Goal: Transaction & Acquisition: Purchase product/service

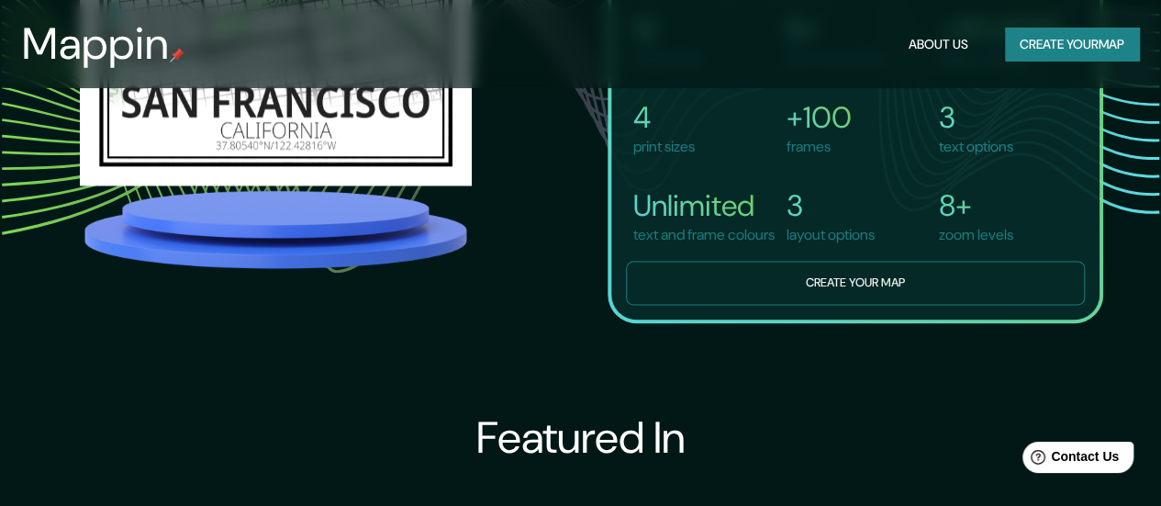
scroll to position [1264, 0]
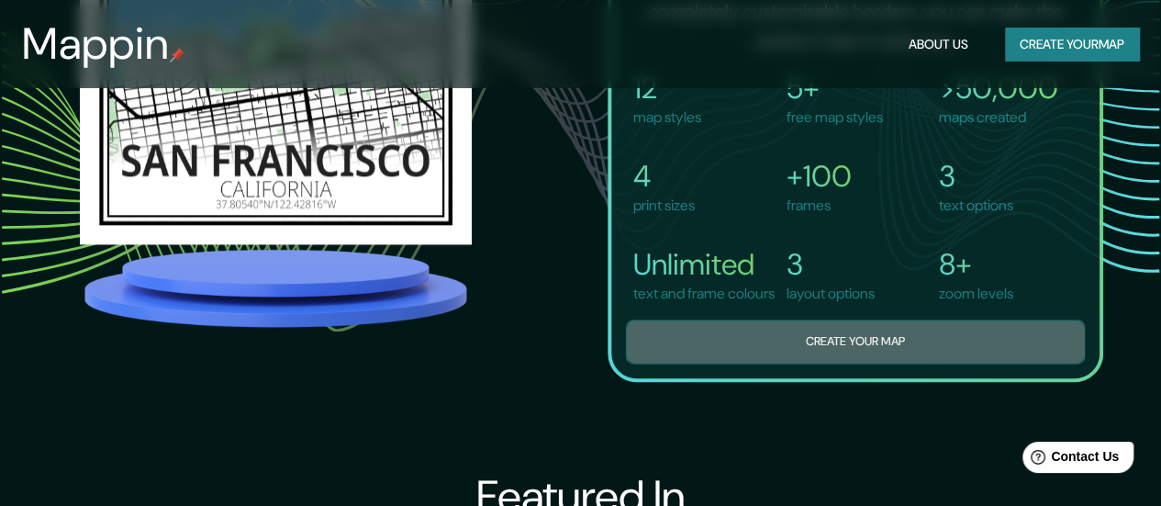
click at [791, 361] on button "Create your map" at bounding box center [855, 341] width 459 height 45
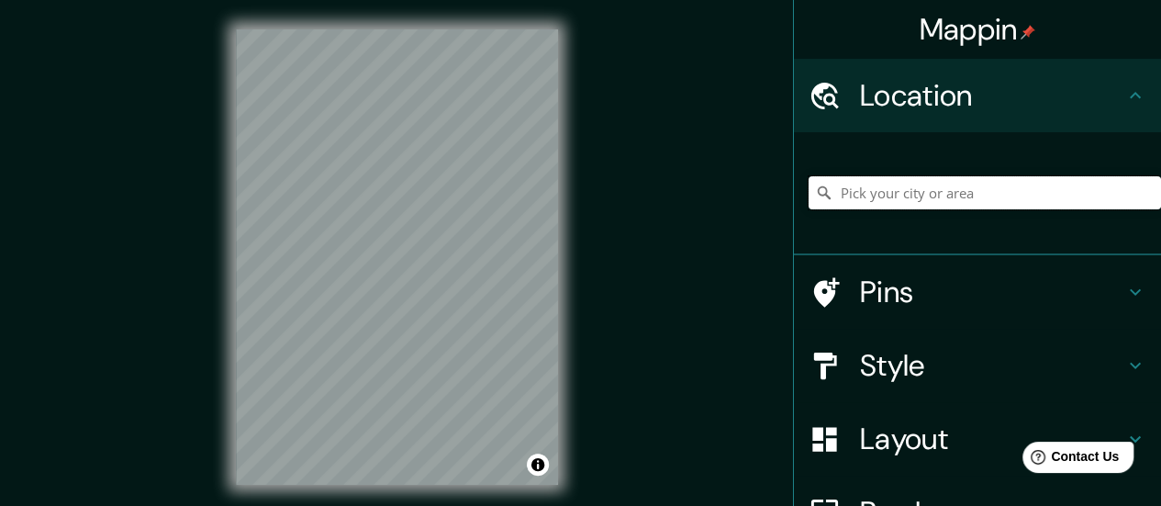
click at [849, 189] on input "Pick your city or area" at bounding box center [984, 192] width 352 height 33
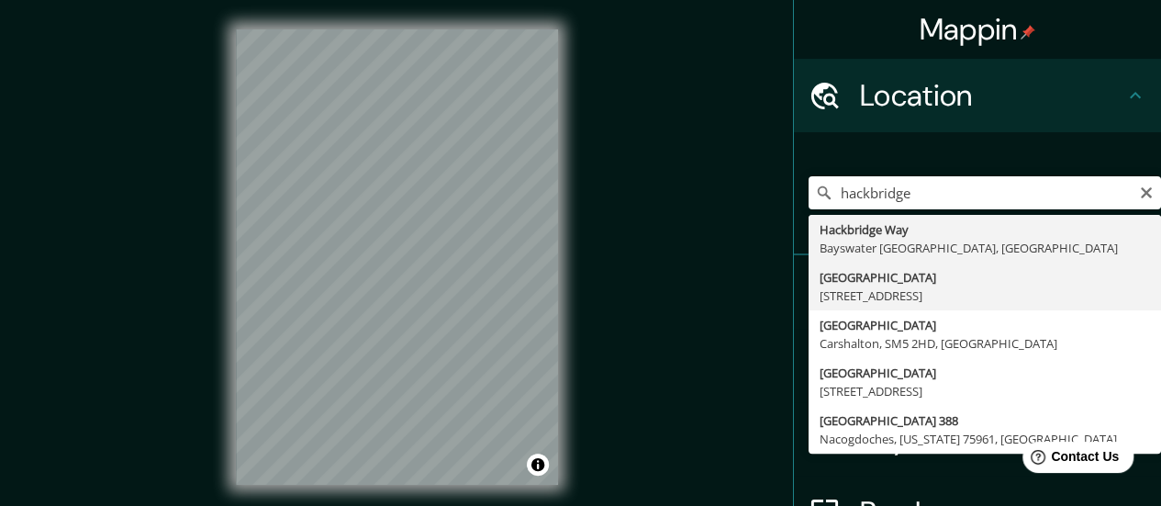
type input "[STREET_ADDRESS]"
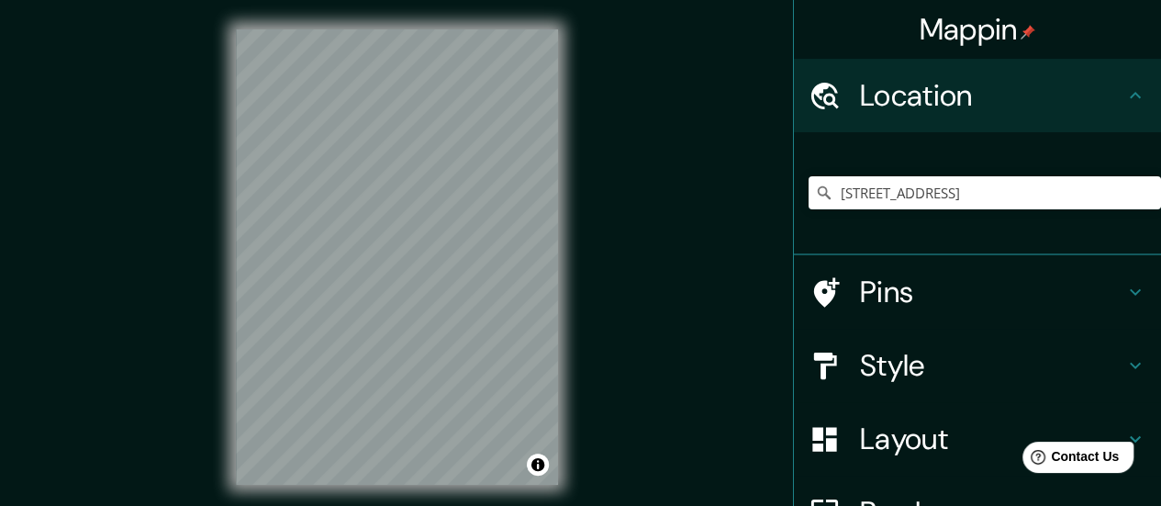
click at [924, 364] on h4 "Style" at bounding box center [992, 365] width 264 height 37
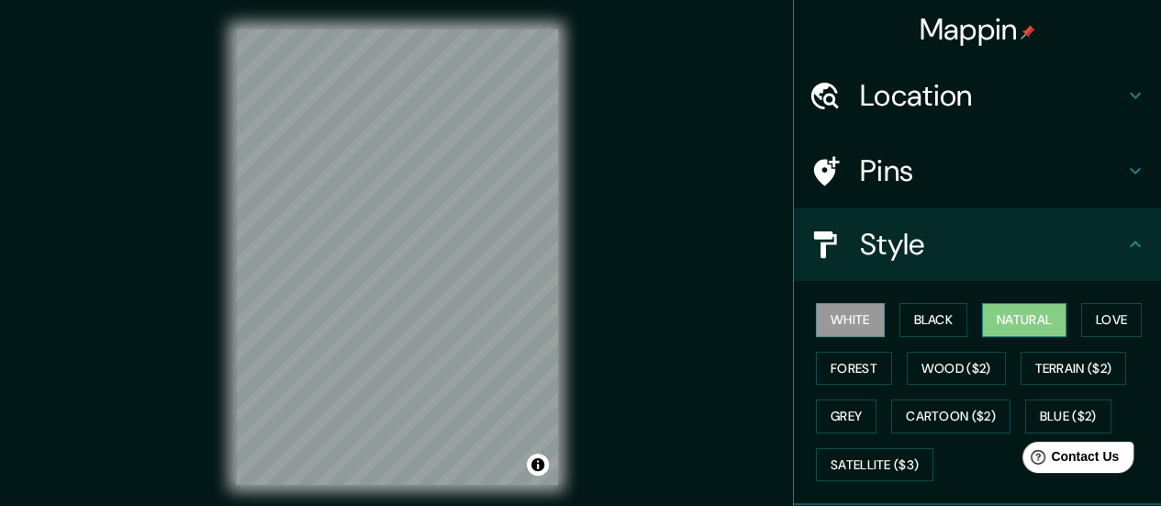
click at [1046, 306] on button "Natural" at bounding box center [1024, 320] width 84 height 34
click at [1082, 313] on button "Love" at bounding box center [1111, 320] width 61 height 34
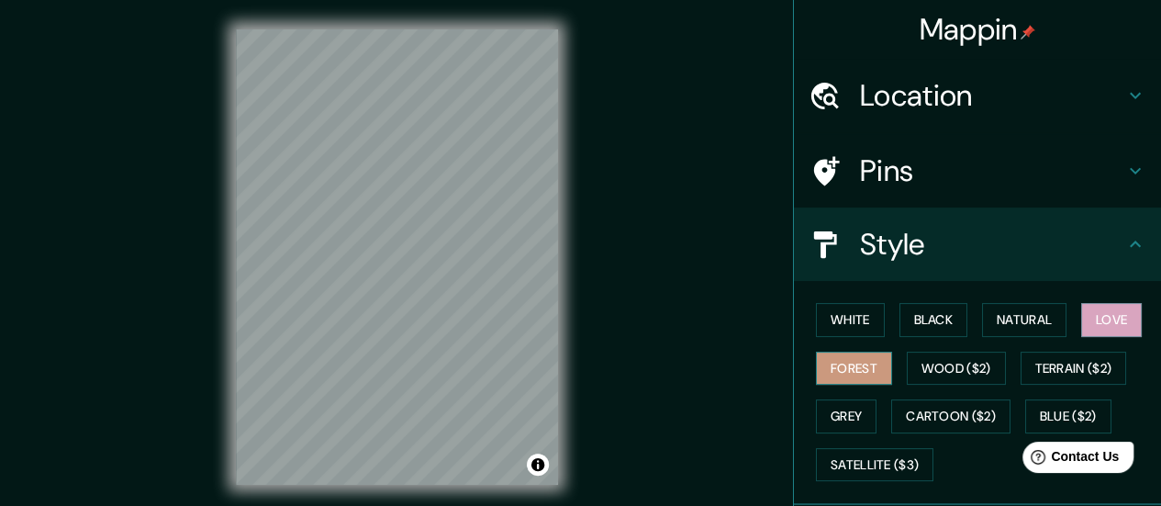
click at [842, 359] on button "Forest" at bounding box center [854, 368] width 76 height 34
click at [835, 318] on button "White" at bounding box center [850, 320] width 69 height 34
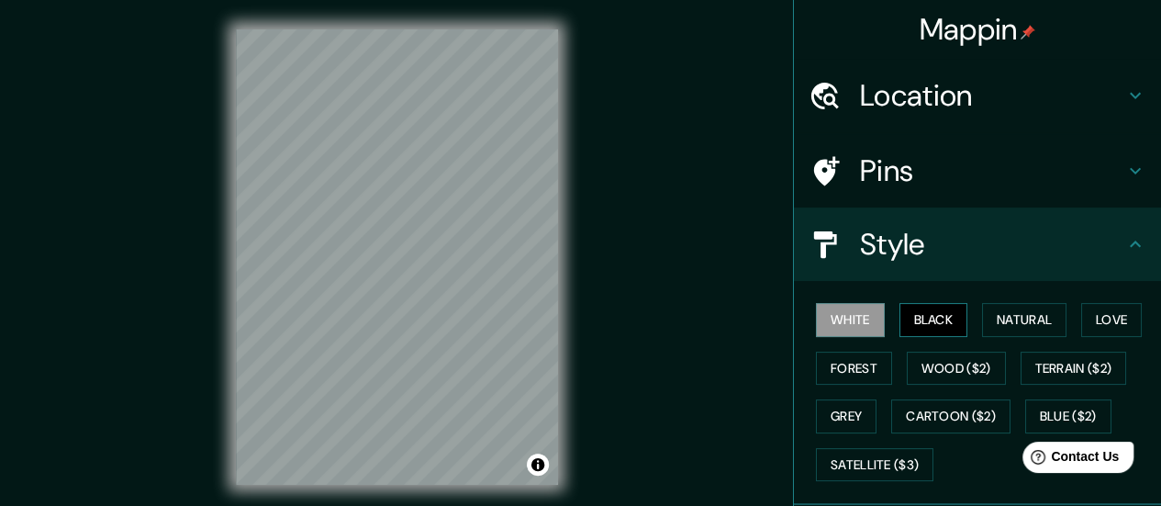
click at [917, 322] on button "Black" at bounding box center [933, 320] width 69 height 34
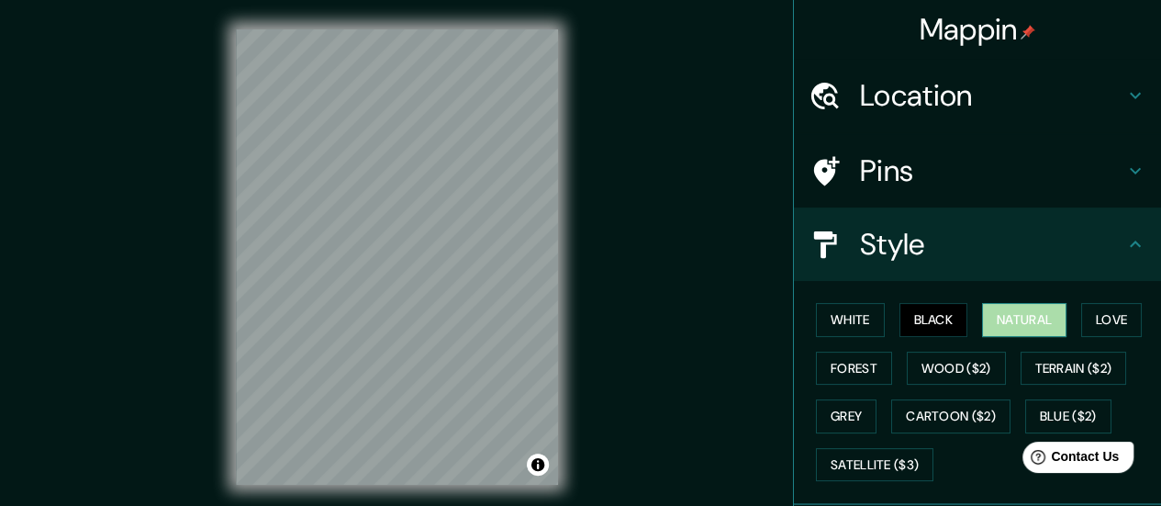
click at [996, 318] on button "Natural" at bounding box center [1024, 320] width 84 height 34
